Goal: Task Accomplishment & Management: Use online tool/utility

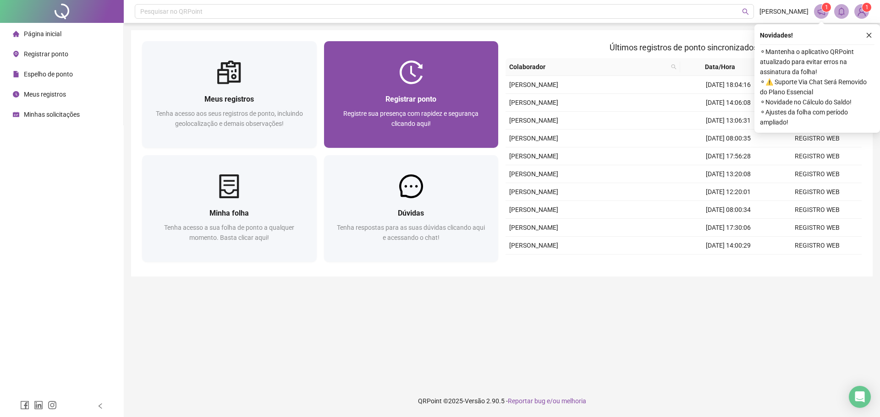
click at [448, 104] on div "Registrar ponto" at bounding box center [411, 98] width 153 height 11
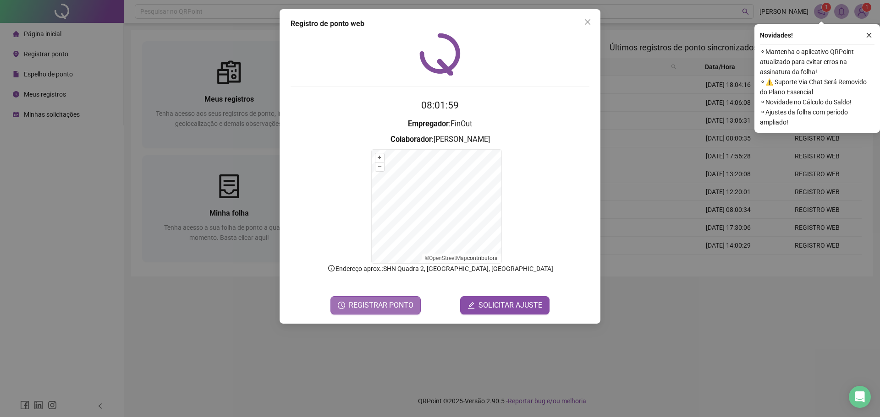
click at [388, 312] on button "REGISTRAR PONTO" at bounding box center [375, 305] width 90 height 18
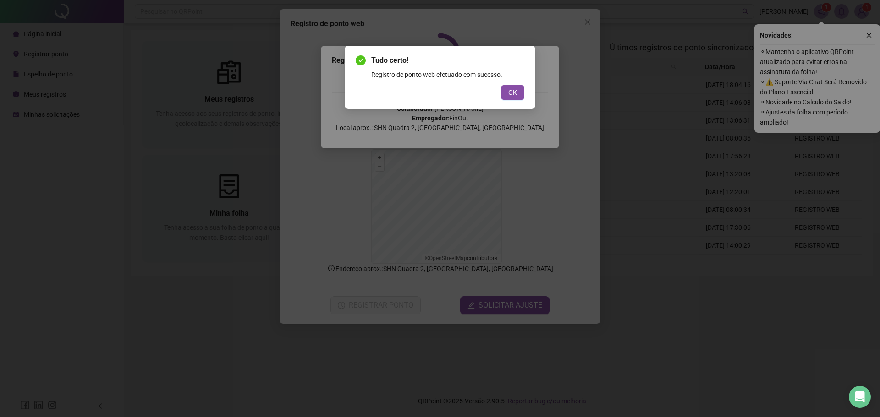
drag, startPoint x: 406, startPoint y: 327, endPoint x: 557, endPoint y: 383, distance: 161.2
click at [414, 336] on div "Tudo certo! Registro de ponto web efetuado com sucesso. OK" at bounding box center [440, 208] width 880 height 417
click at [514, 91] on span "OK" at bounding box center [512, 93] width 9 height 10
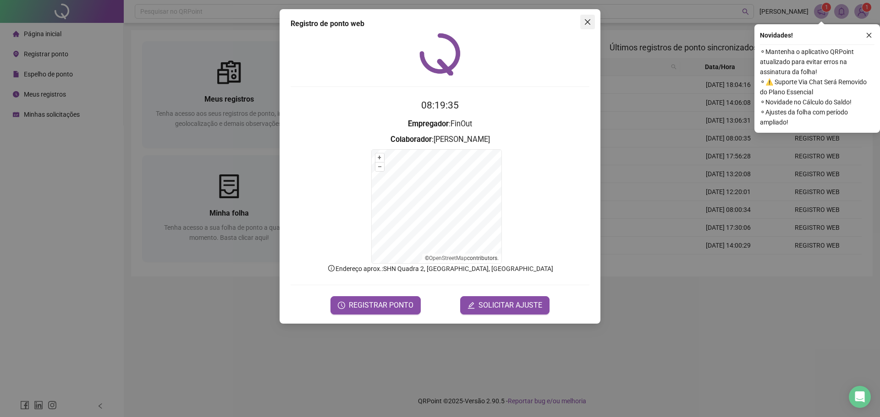
click at [588, 20] on icon "close" at bounding box center [587, 21] width 7 height 7
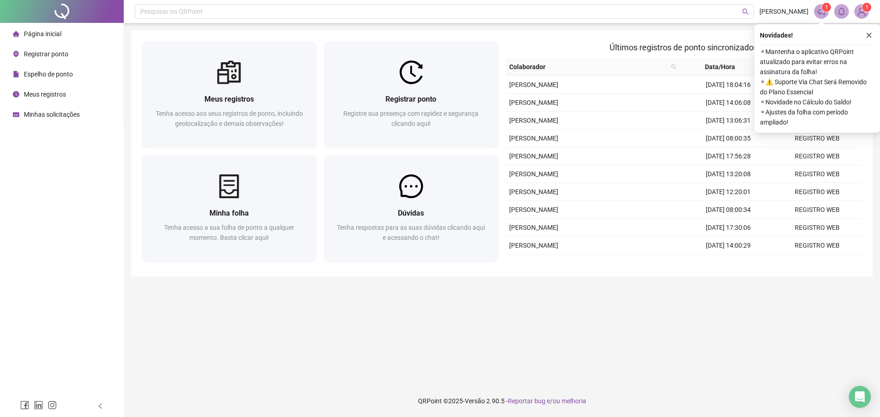
click at [726, 344] on main "Meus registros Tenha acesso aos seus registros de ponto, incluindo geolocalizaç…" at bounding box center [501, 204] width 741 height 348
